Goal: Task Accomplishment & Management: Manage account settings

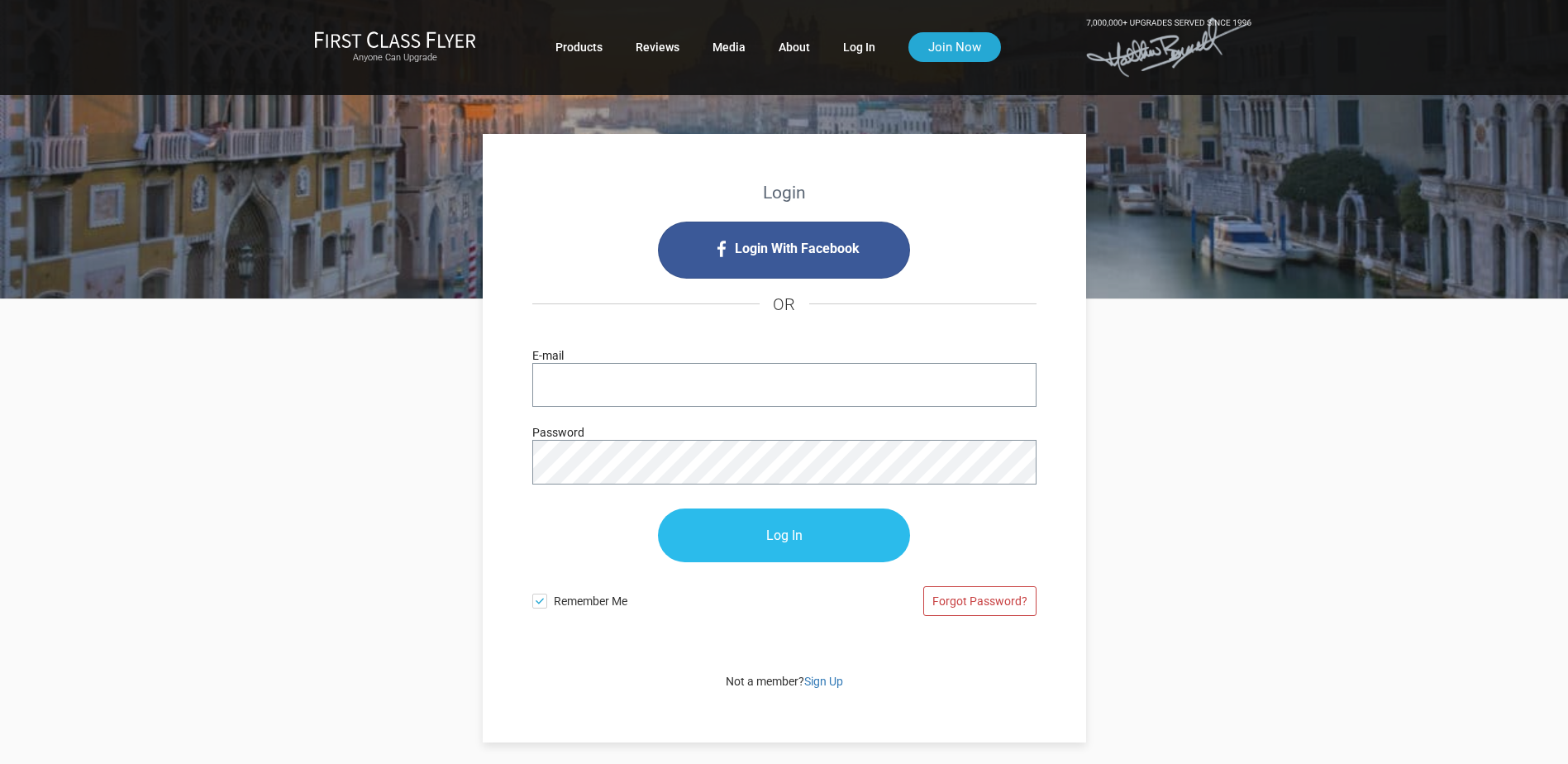
type input "[PERSON_NAME][EMAIL_ADDRESS][DOMAIN_NAME]"
click at [785, 534] on input "Log In" at bounding box center [783, 536] width 252 height 54
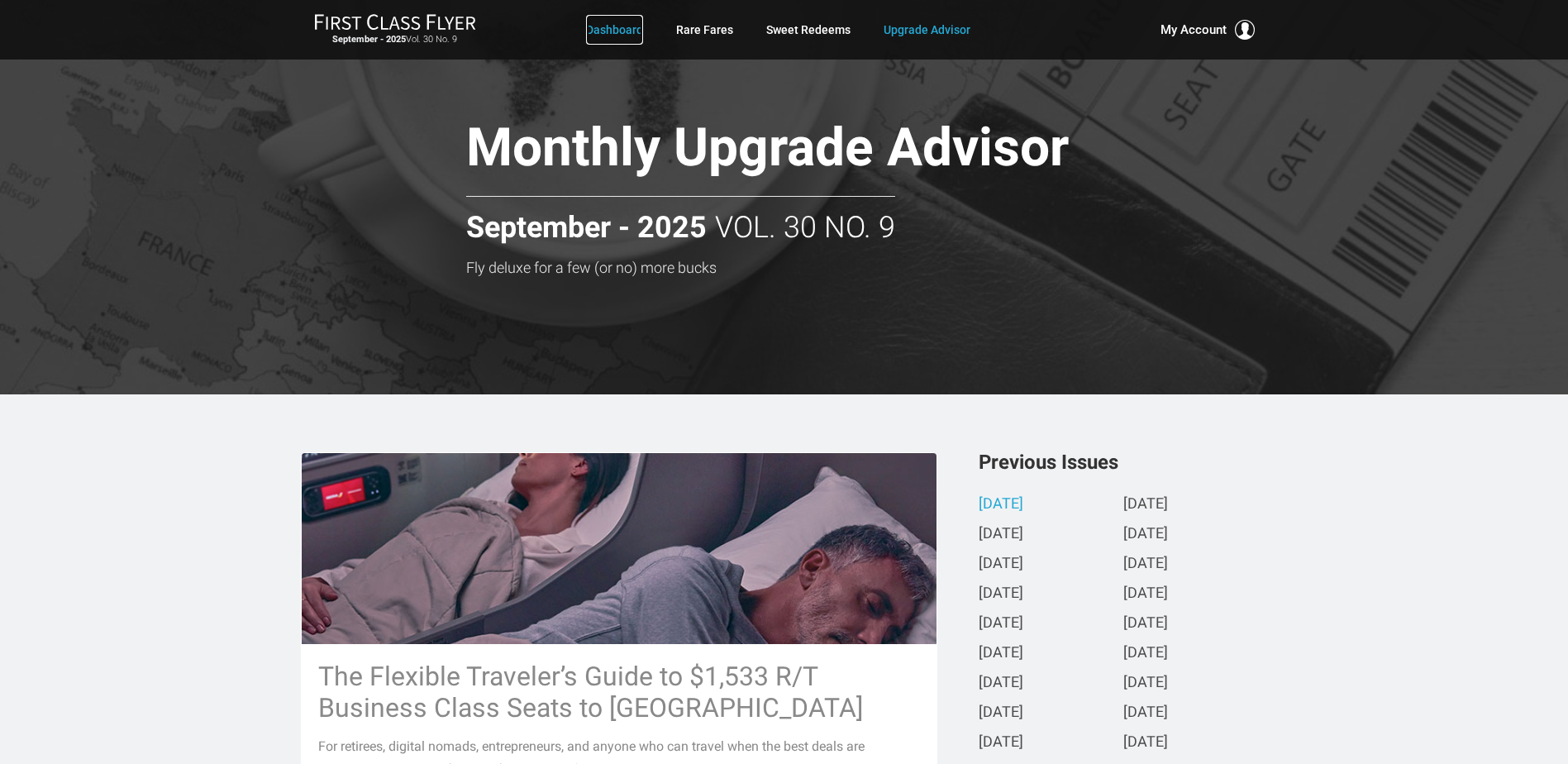
click at [626, 25] on link "Dashboard" at bounding box center [614, 29] width 57 height 30
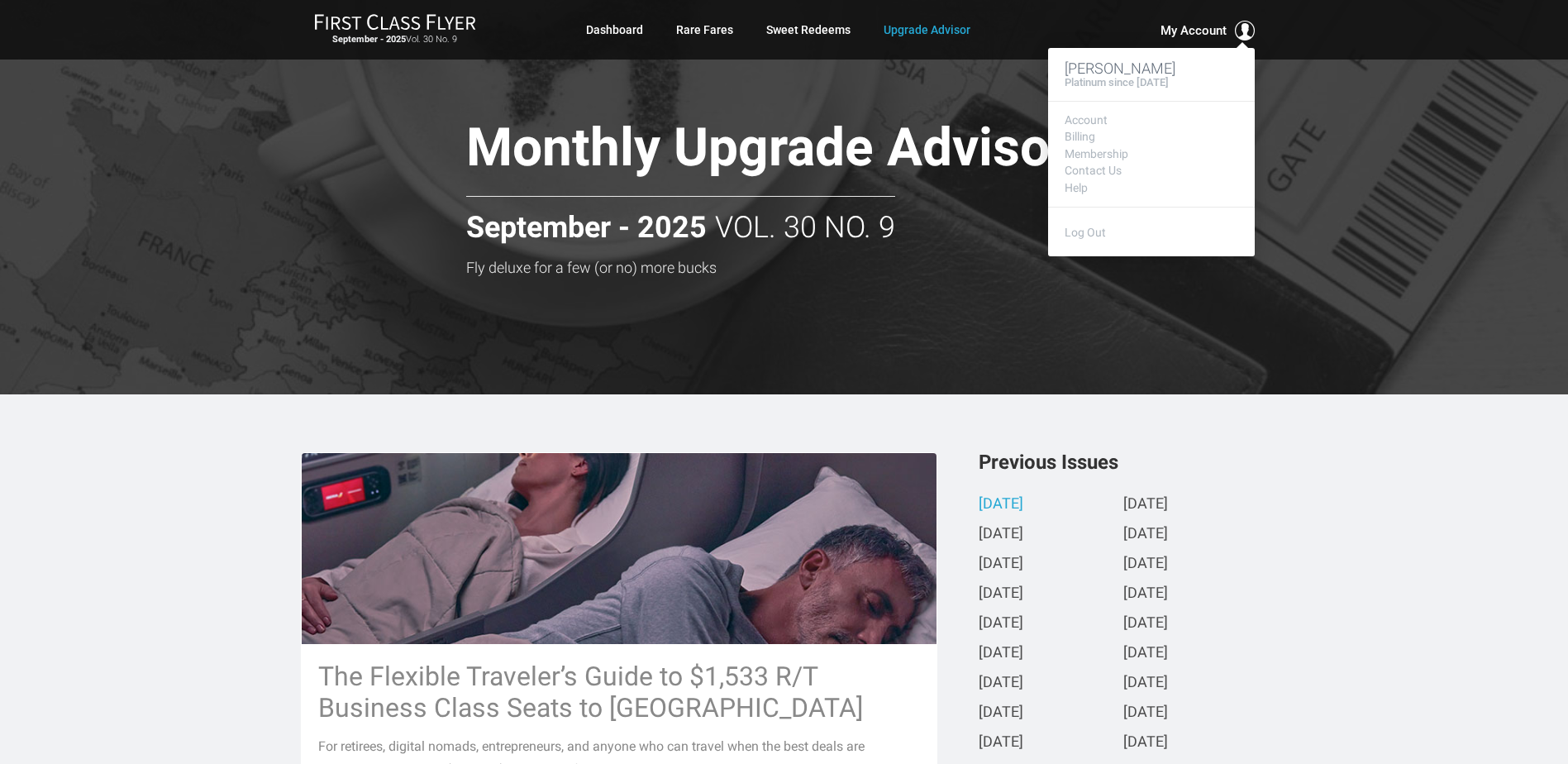
click at [1195, 31] on span "My Account" at bounding box center [1193, 30] width 67 height 20
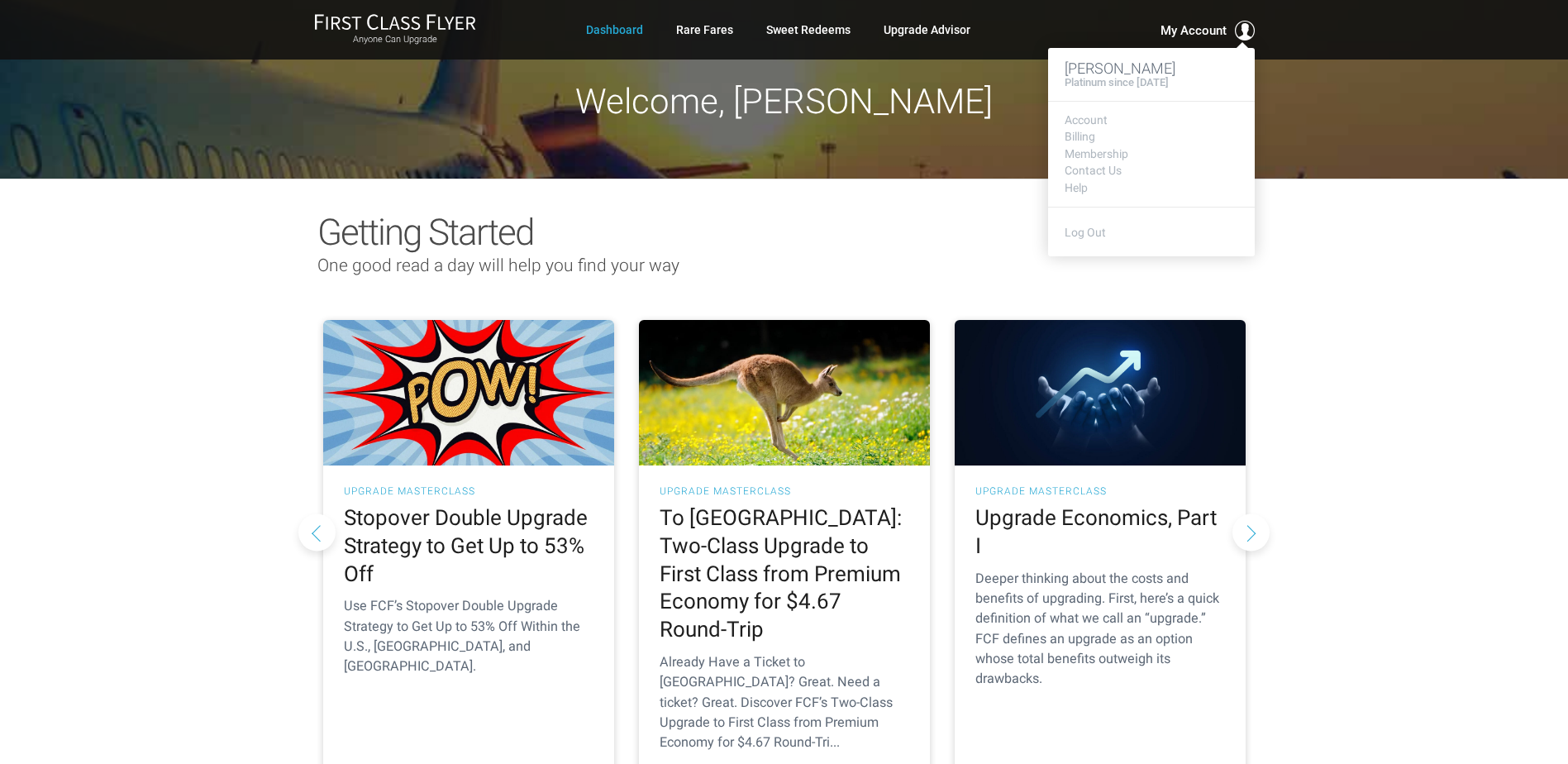
click at [1188, 27] on span "My Account" at bounding box center [1193, 30] width 67 height 20
click at [1078, 184] on link "Help" at bounding box center [1151, 188] width 173 height 13
click at [1077, 133] on link "Billing" at bounding box center [1151, 137] width 173 height 13
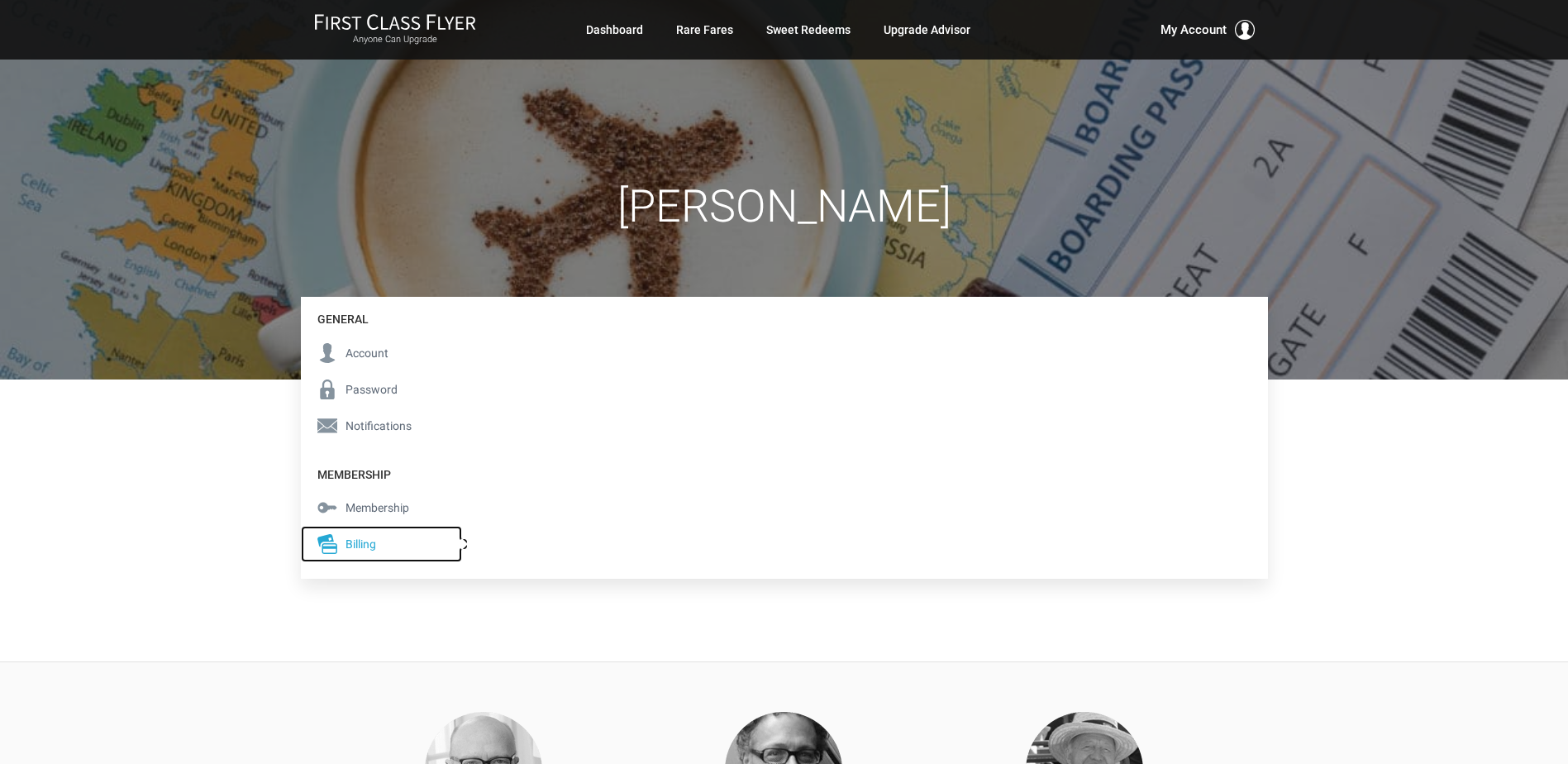
click at [350, 542] on span "Billing" at bounding box center [361, 544] width 31 height 18
click at [377, 505] on span "Membership" at bounding box center [377, 507] width 64 height 18
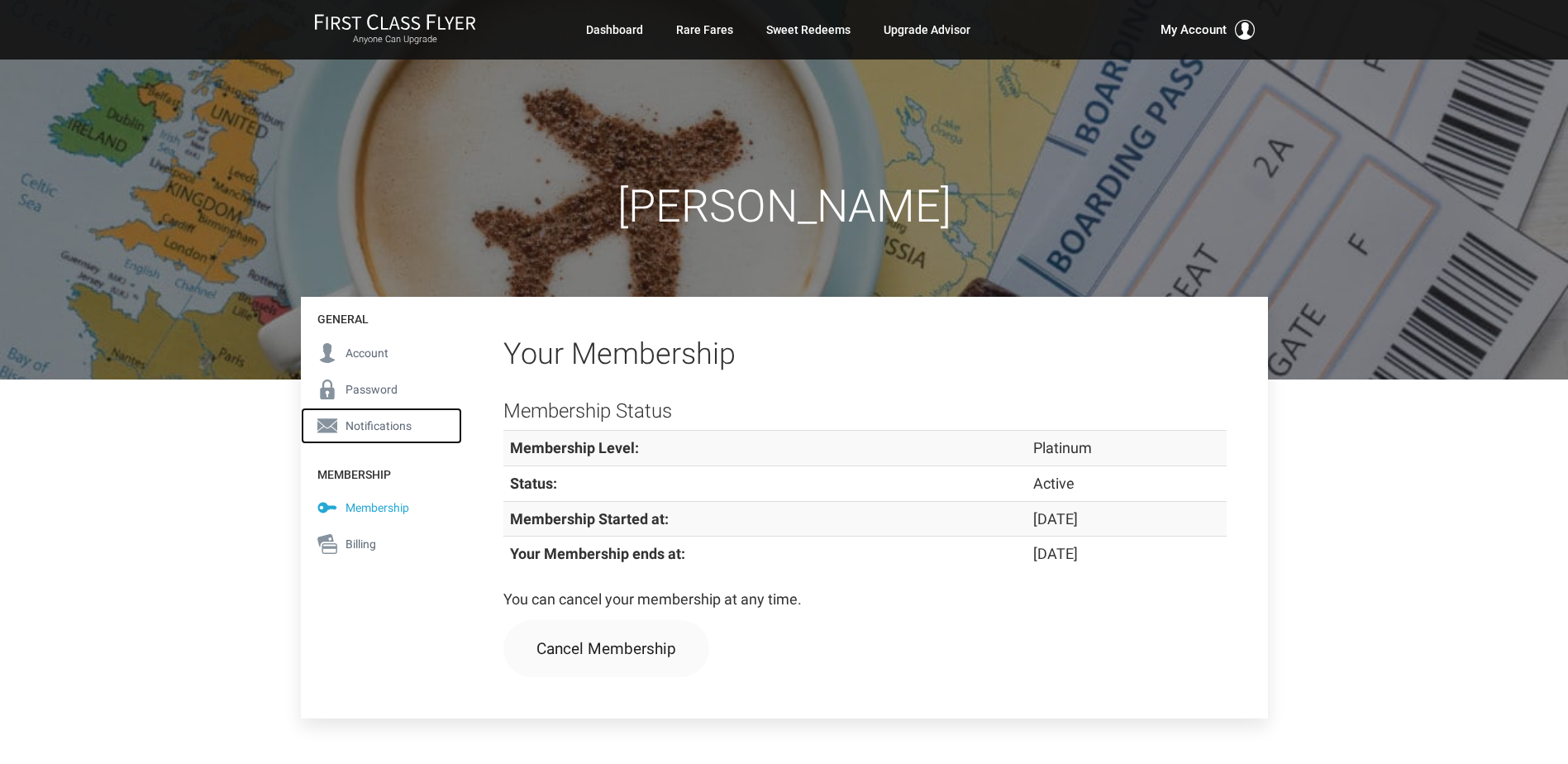
click at [359, 424] on span "Notifications" at bounding box center [379, 425] width 67 height 18
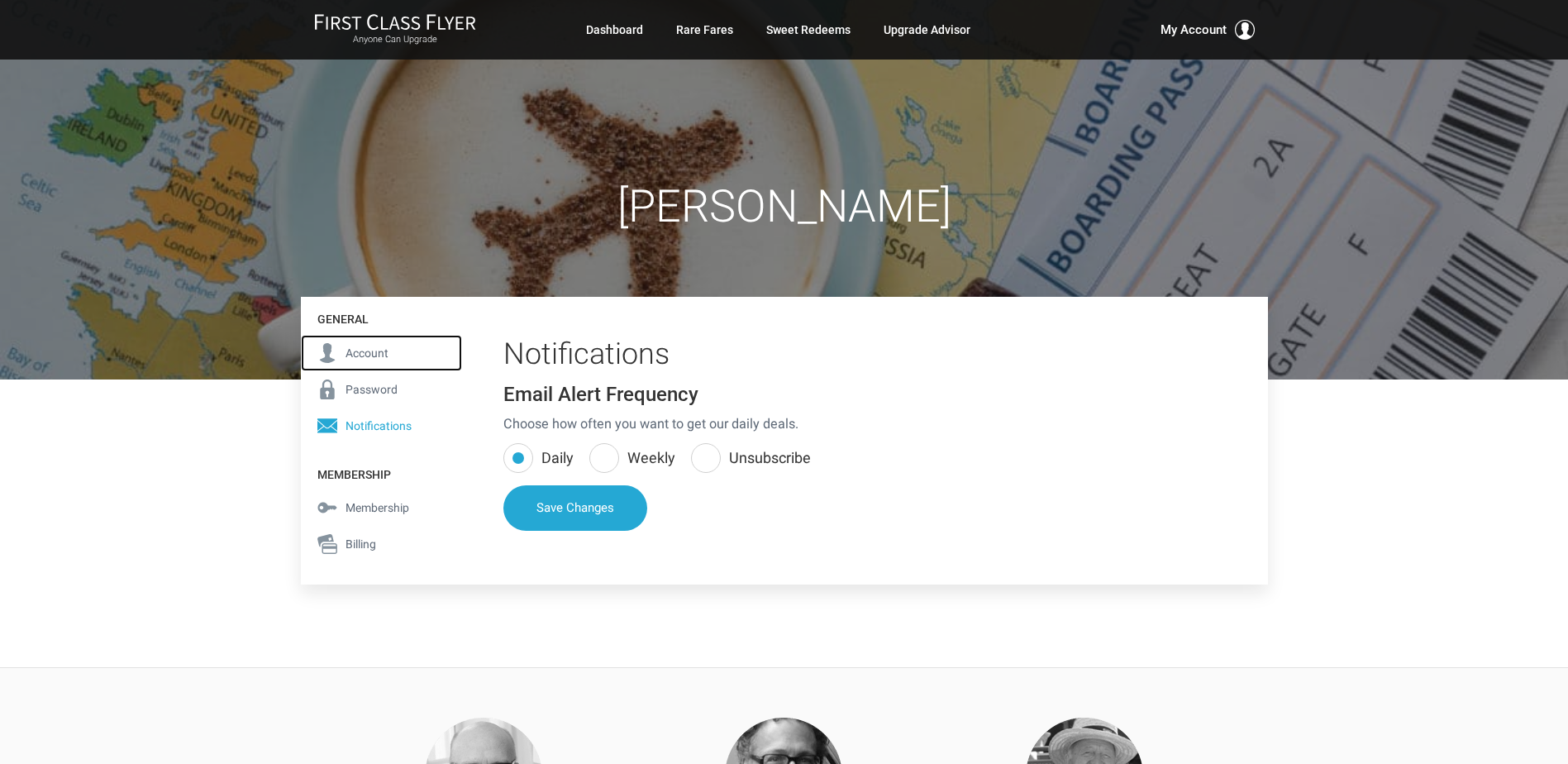
click at [376, 351] on span "Account" at bounding box center [367, 353] width 43 height 18
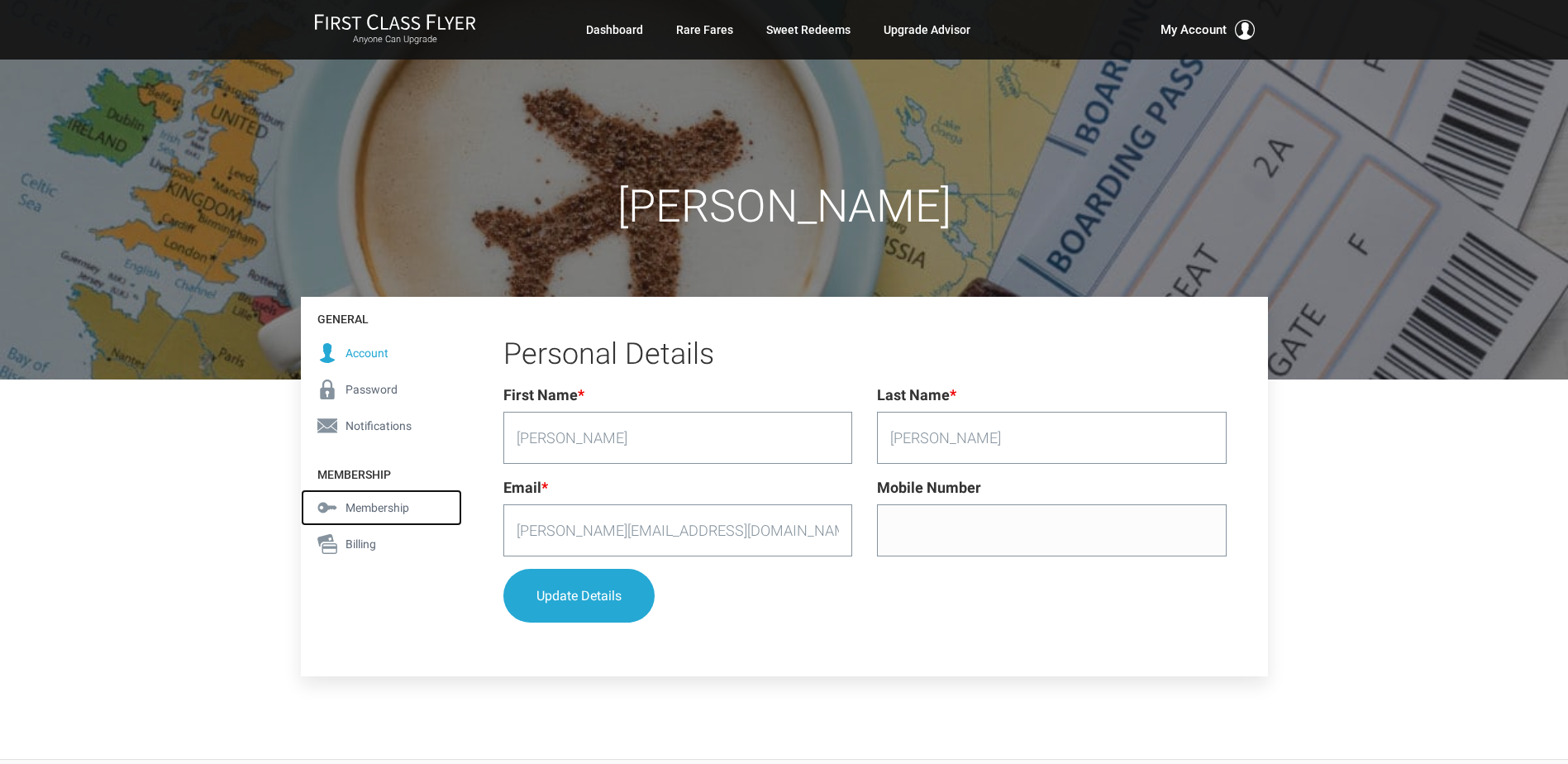
click at [384, 502] on span "Membership" at bounding box center [377, 507] width 64 height 18
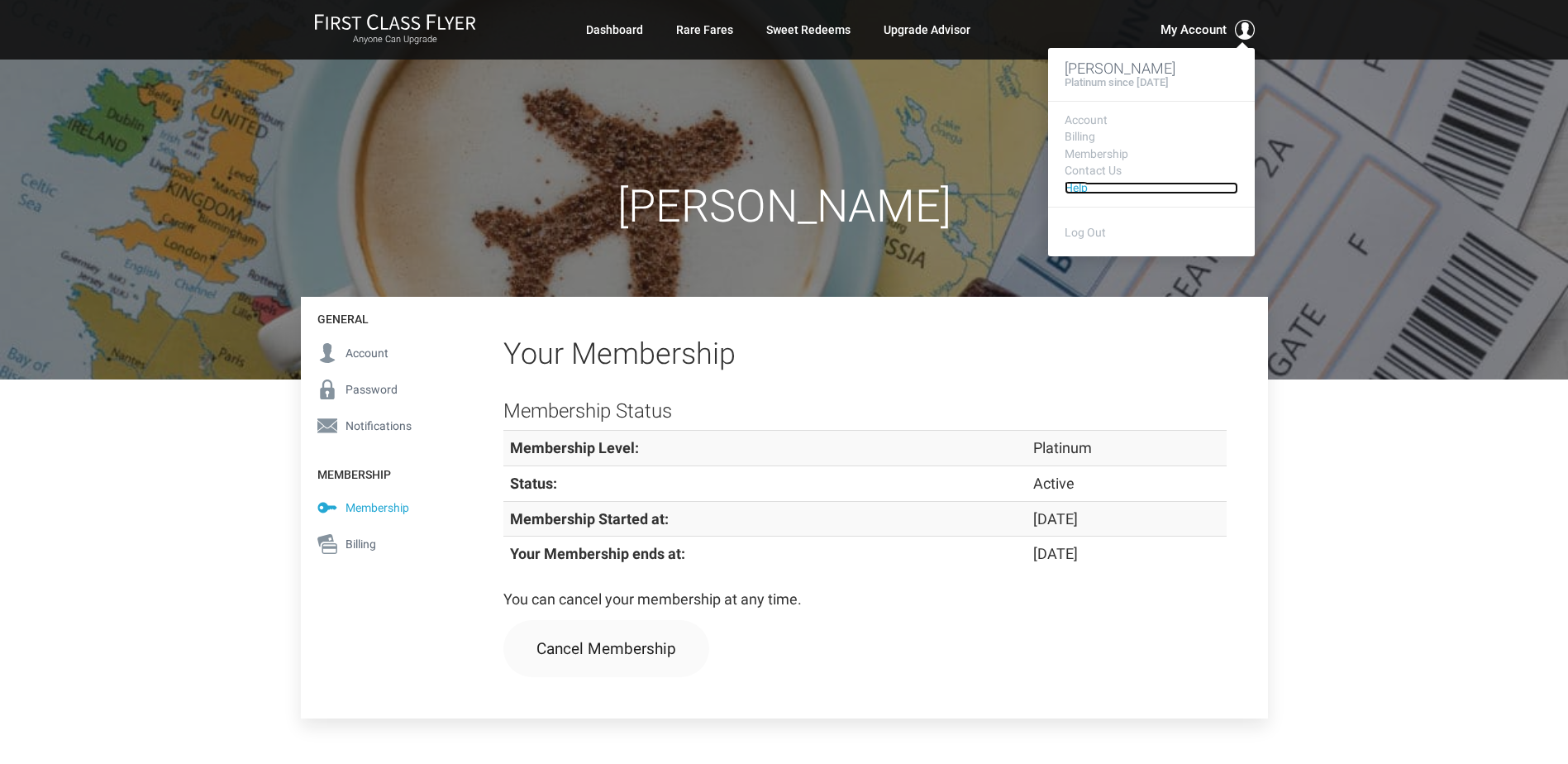
click at [1081, 190] on link "Help" at bounding box center [1151, 188] width 173 height 13
